Goal: Task Accomplishment & Management: Use online tool/utility

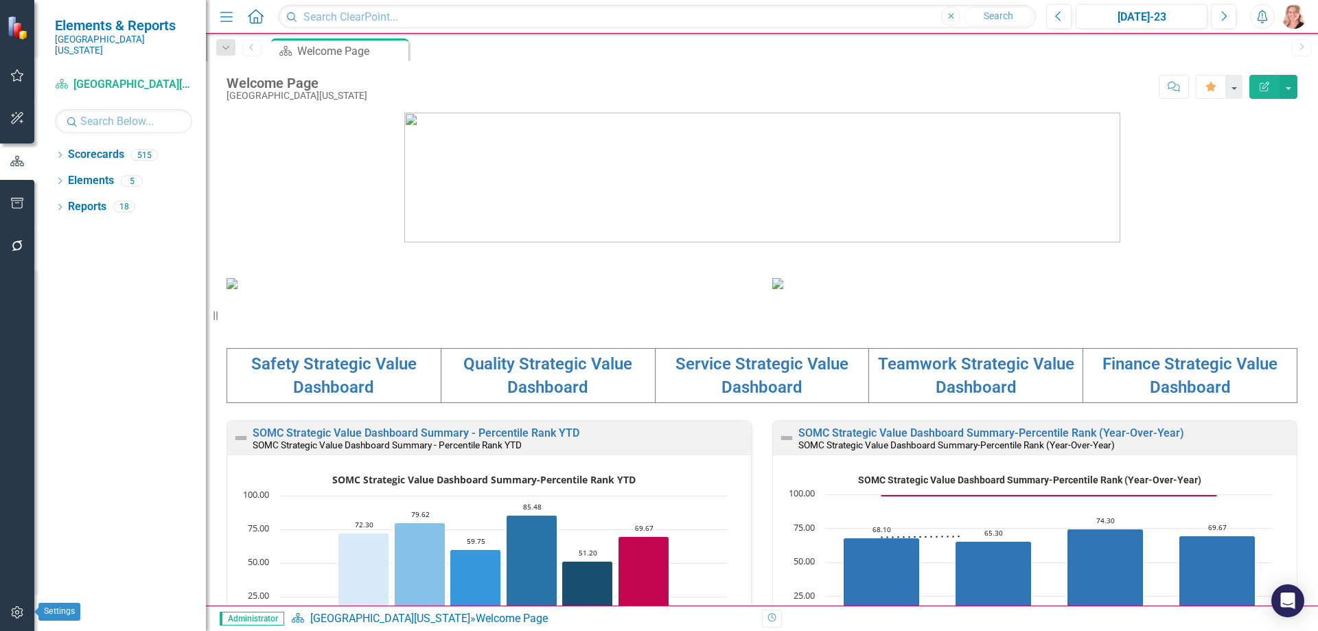
click at [16, 608] on icon "button" at bounding box center [17, 612] width 14 height 11
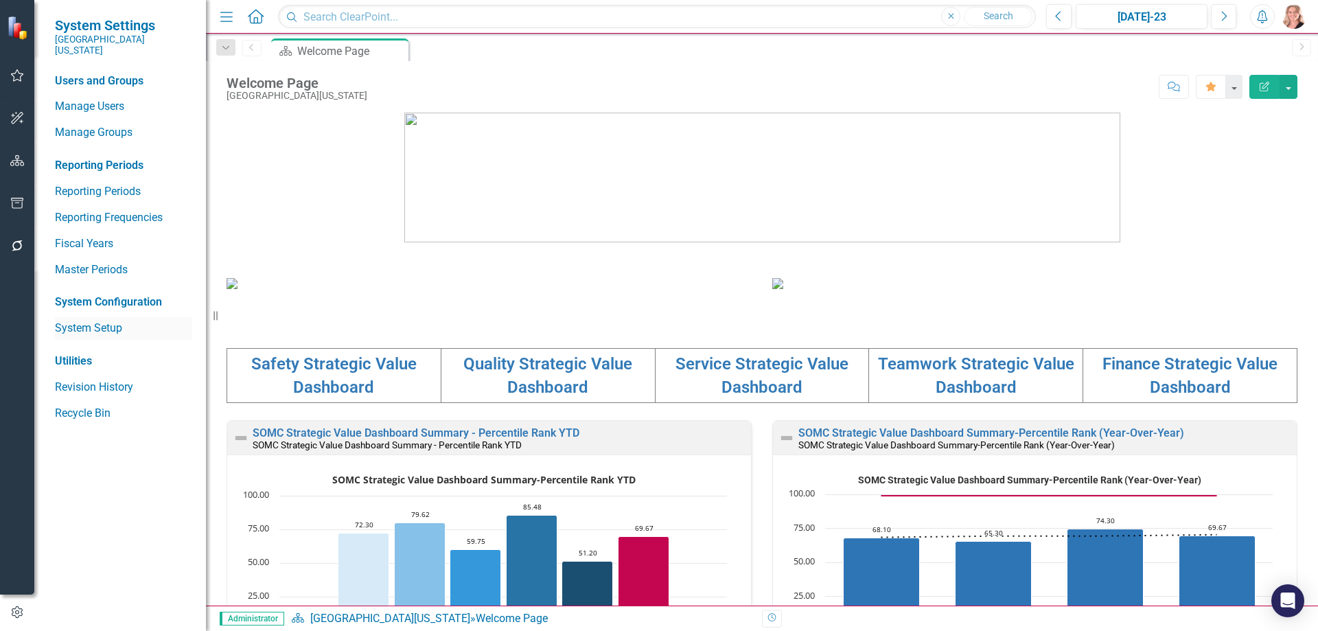
click at [79, 321] on link "System Setup" at bounding box center [123, 329] width 137 height 16
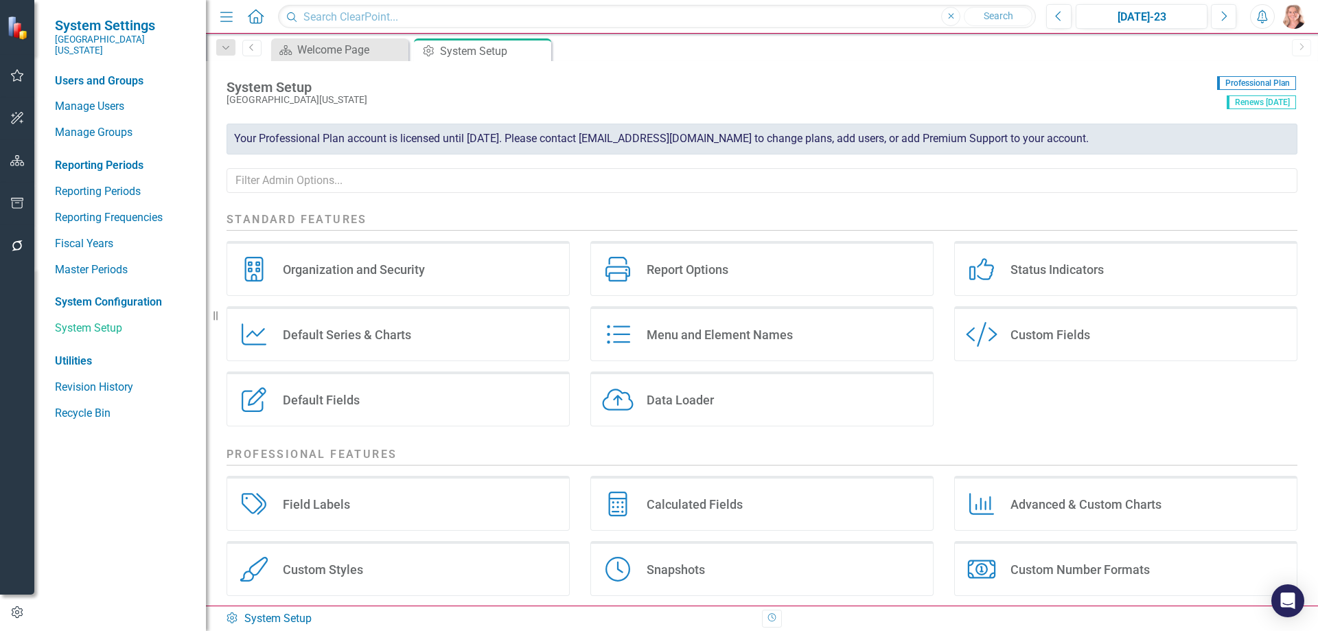
click at [678, 405] on div "Data Loader" at bounding box center [680, 400] width 67 height 16
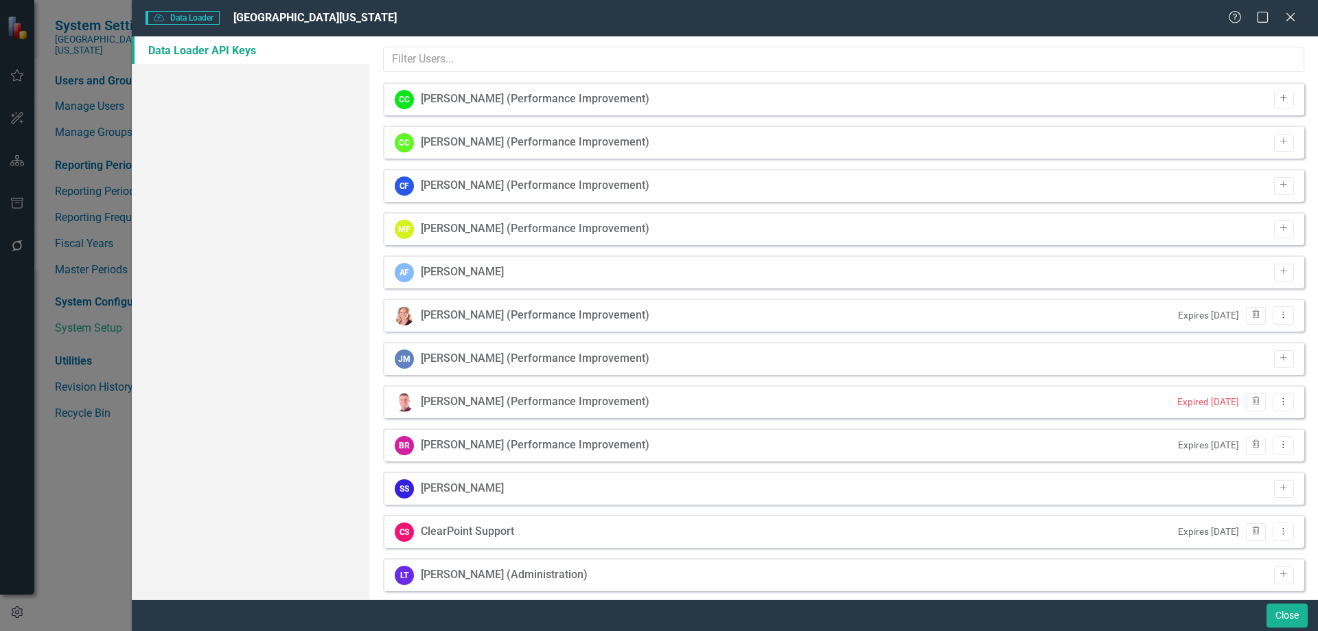
click at [1279, 97] on icon "Add" at bounding box center [1284, 99] width 10 height 8
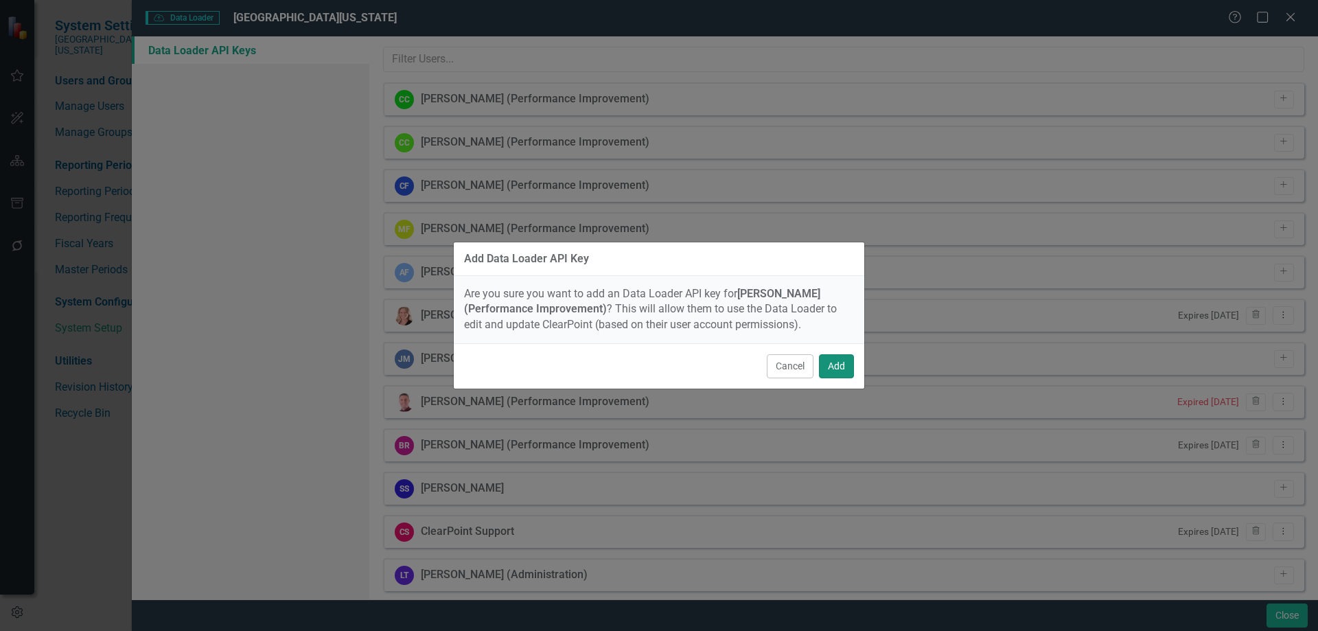
click at [839, 369] on button "Add" at bounding box center [836, 366] width 35 height 24
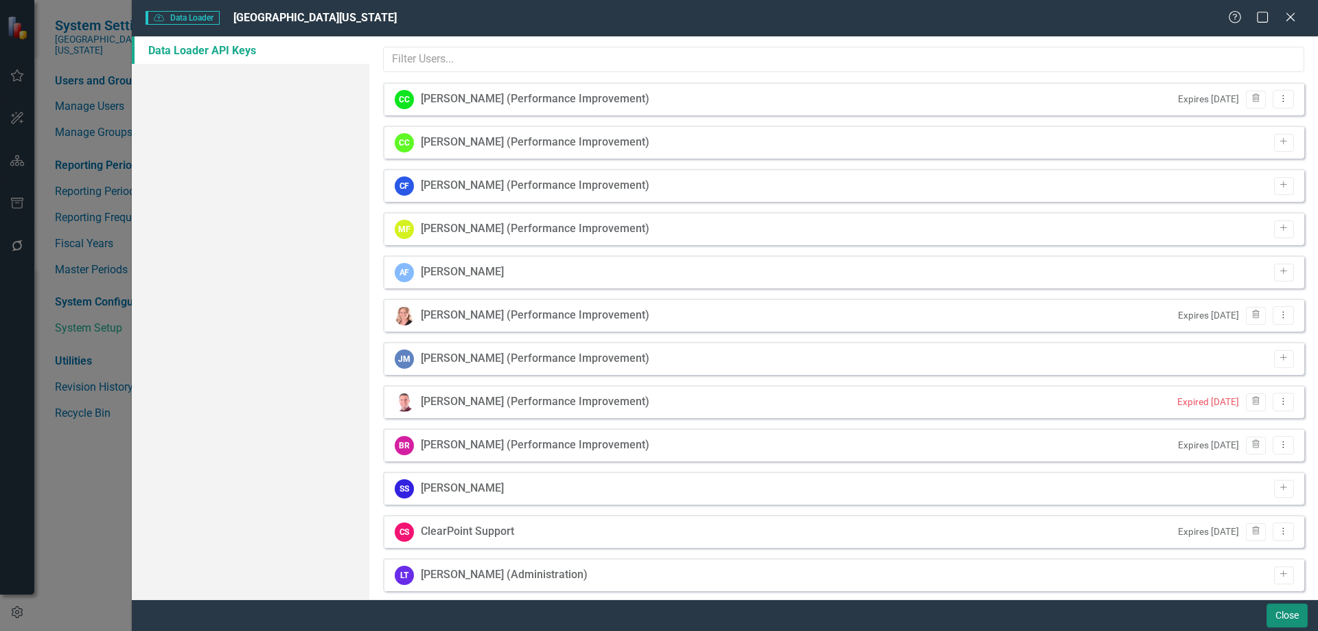
click at [1281, 615] on button "Close" at bounding box center [1286, 615] width 41 height 24
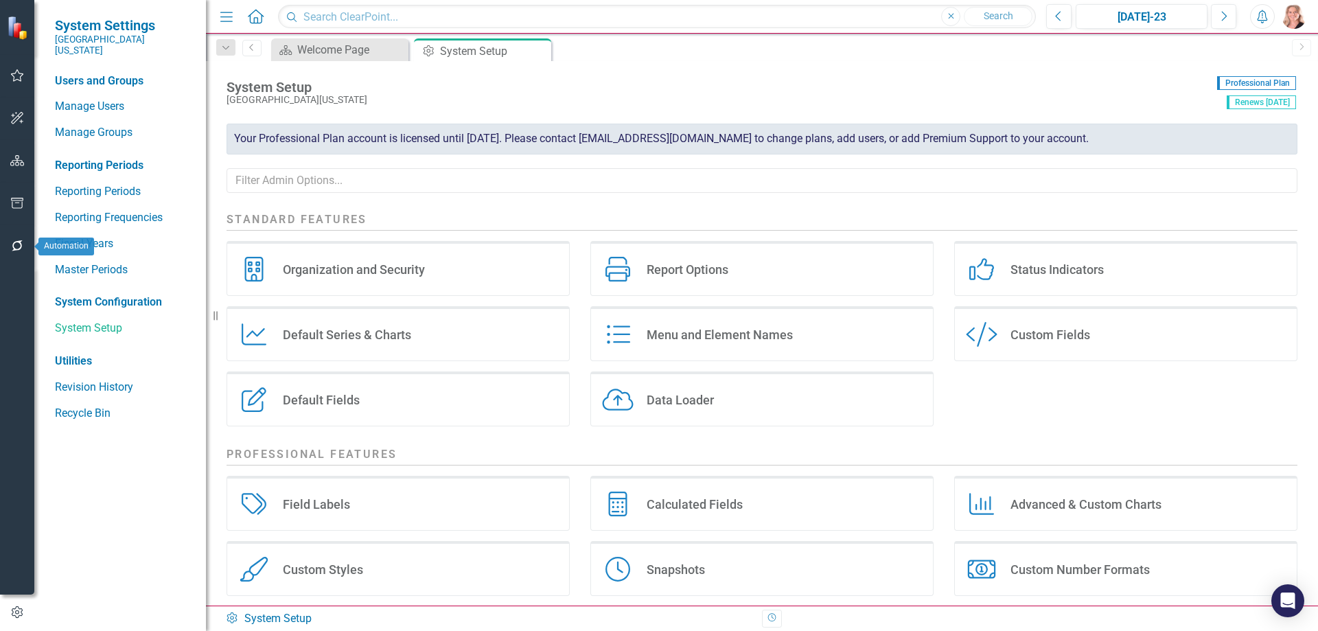
click at [16, 246] on icon "button" at bounding box center [17, 245] width 14 height 11
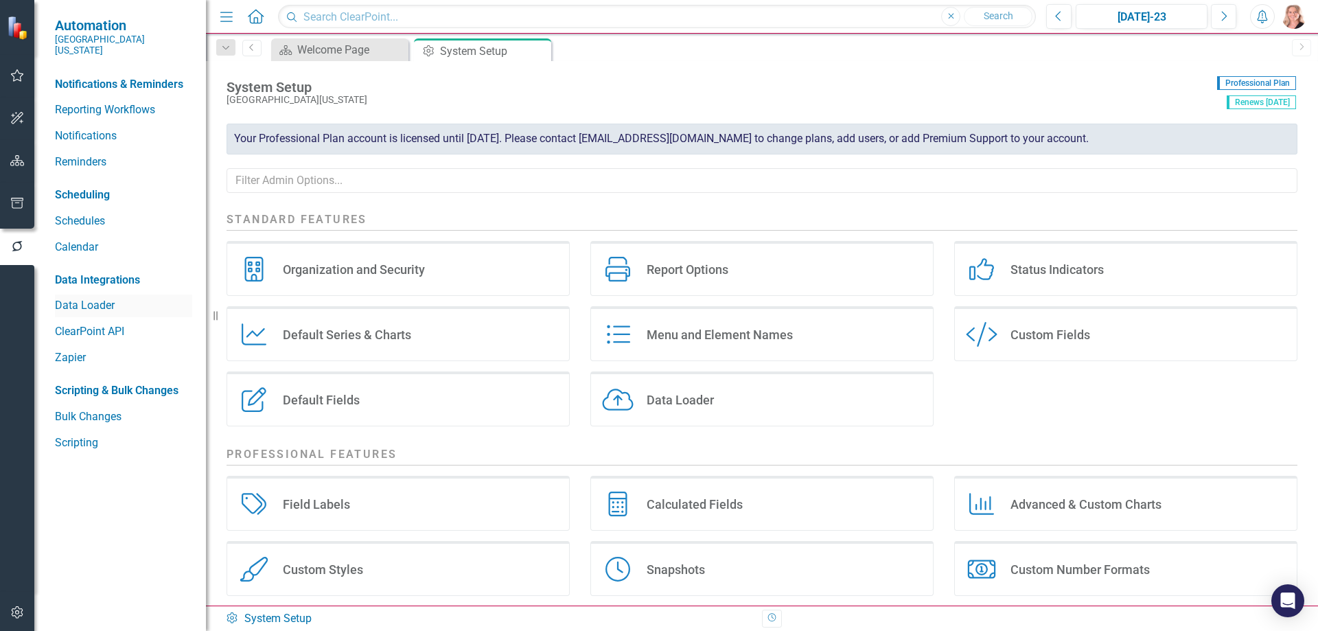
click at [97, 298] on link "Data Loader" at bounding box center [123, 306] width 137 height 16
